Goal: Information Seeking & Learning: Check status

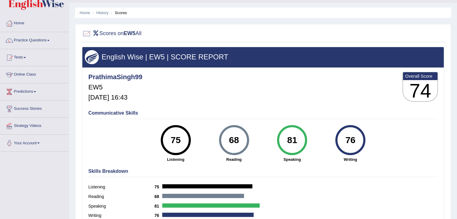
scroll to position [16, 0]
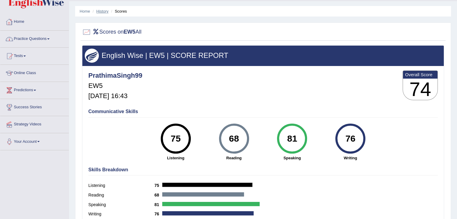
click at [103, 10] on link "History" at bounding box center [102, 11] width 12 height 5
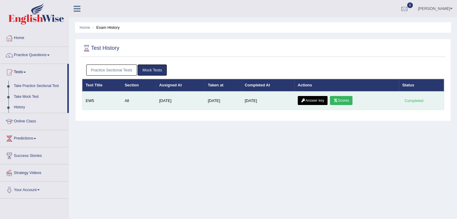
click at [315, 99] on link "Answer key" at bounding box center [313, 100] width 30 height 9
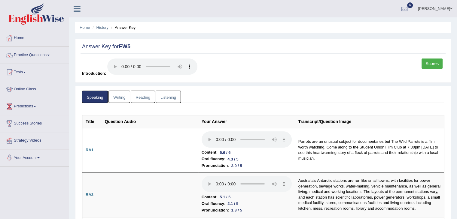
click at [139, 99] on link "Reading" at bounding box center [143, 97] width 24 height 12
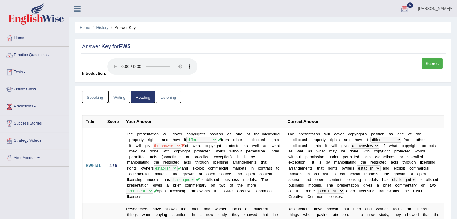
click at [47, 54] on link "Practice Questions" at bounding box center [34, 54] width 68 height 15
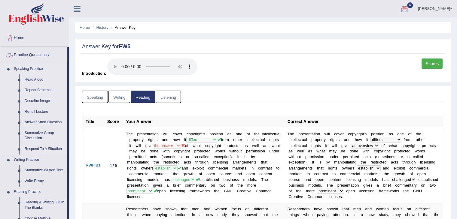
click at [38, 68] on link "Speaking Practice" at bounding box center [39, 69] width 56 height 11
click at [45, 53] on link "Practice Questions" at bounding box center [33, 54] width 67 height 15
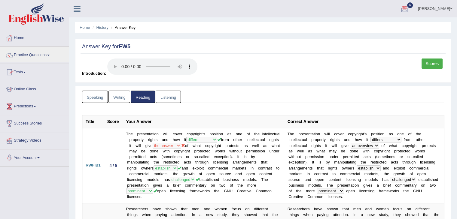
click at [25, 69] on link "Tests" at bounding box center [34, 71] width 68 height 15
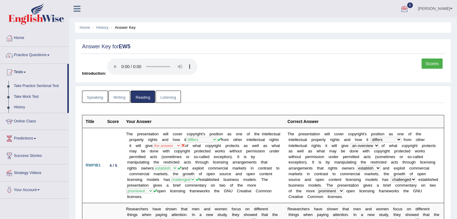
click at [35, 87] on link "Take Practice Sectional Test" at bounding box center [39, 86] width 56 height 11
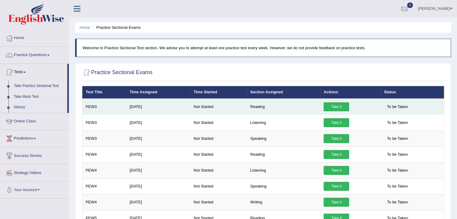
click at [338, 106] on link "Take it" at bounding box center [336, 106] width 26 height 9
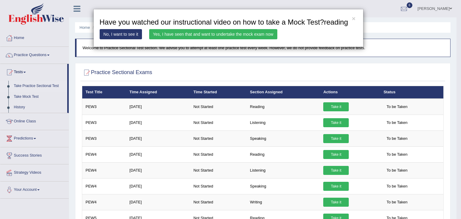
click at [177, 34] on link "Yes, I have seen that and want to undertake the mock exam now" at bounding box center [213, 34] width 128 height 10
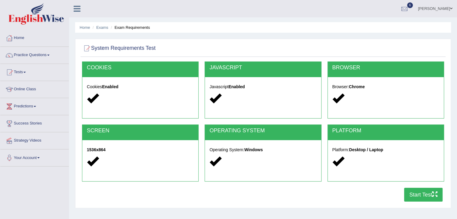
click at [432, 194] on icon "button" at bounding box center [434, 194] width 5 height 5
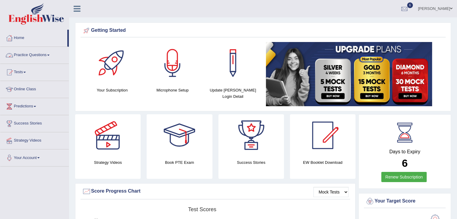
click at [47, 54] on link "Practice Questions" at bounding box center [34, 54] width 68 height 15
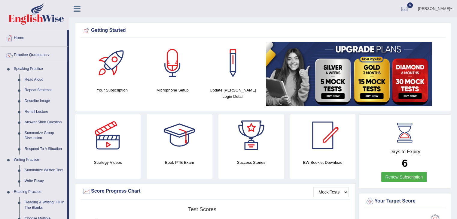
click at [47, 54] on link "Practice Questions" at bounding box center [33, 54] width 67 height 15
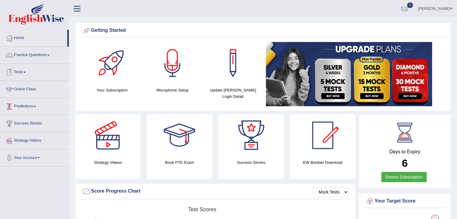
click at [22, 71] on link "Tests" at bounding box center [34, 71] width 68 height 15
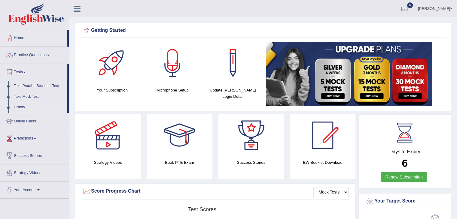
click at [16, 107] on link "History" at bounding box center [39, 107] width 56 height 11
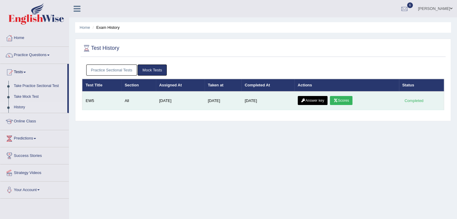
click at [314, 102] on link "Answer key" at bounding box center [313, 100] width 30 height 9
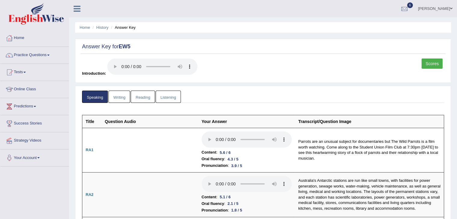
click at [101, 24] on ul "Home History Answer Key" at bounding box center [263, 27] width 376 height 11
click at [101, 26] on link "History" at bounding box center [102, 27] width 12 height 5
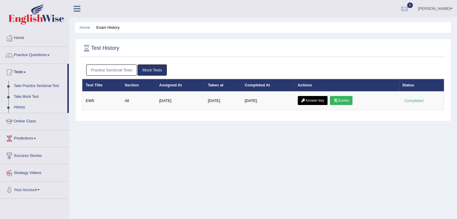
click at [155, 69] on link "Mock Tests" at bounding box center [152, 70] width 29 height 11
click at [126, 68] on link "Practice Sectional Tests" at bounding box center [111, 70] width 51 height 11
click at [110, 66] on link "Practice Sectional Tests" at bounding box center [111, 70] width 51 height 11
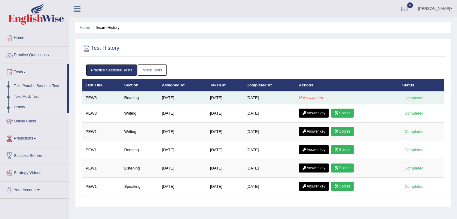
click at [220, 97] on td "[DATE]" at bounding box center [225, 98] width 36 height 13
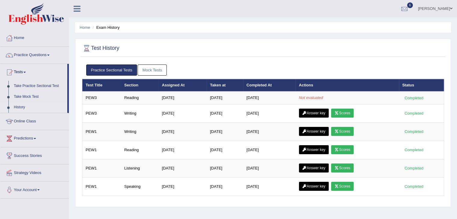
click at [151, 65] on link "Mock Tests" at bounding box center [152, 70] width 29 height 11
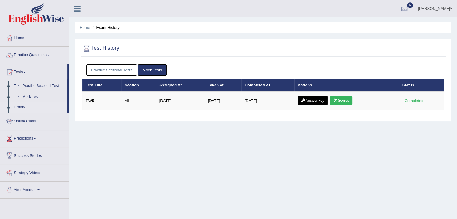
click at [115, 68] on link "Practice Sectional Tests" at bounding box center [111, 70] width 51 height 11
click at [107, 68] on link "Practice Sectional Tests" at bounding box center [111, 70] width 51 height 11
